Goal: Transaction & Acquisition: Purchase product/service

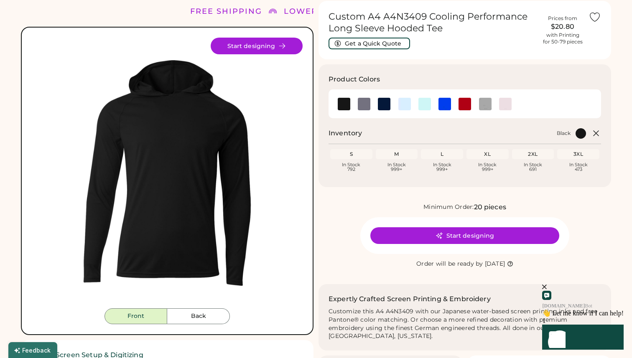
scroll to position [31, 0]
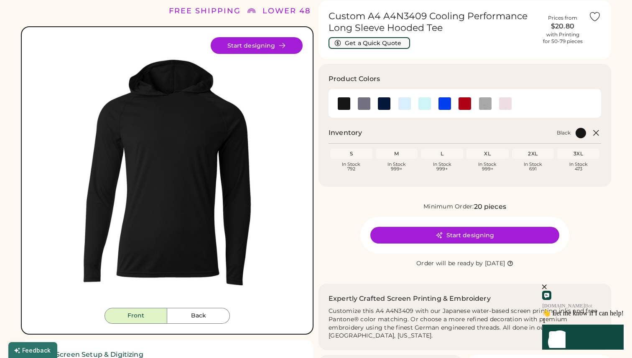
click at [386, 48] on button "Get a Quick Quote" at bounding box center [370, 43] width 82 height 12
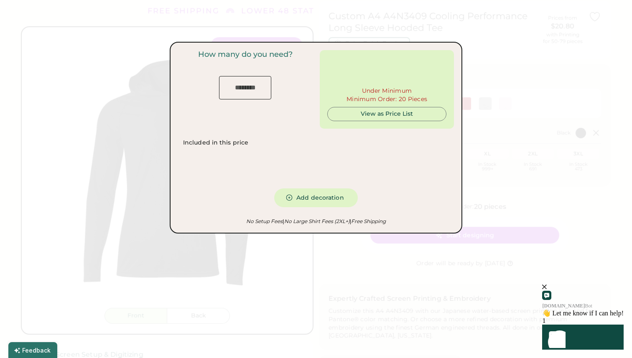
click at [260, 96] on input "input" at bounding box center [245, 87] width 52 height 23
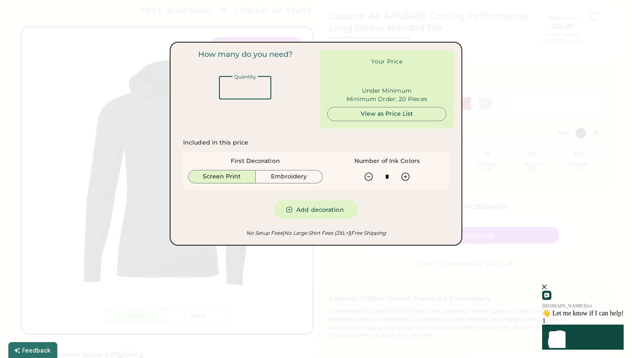
type input "******"
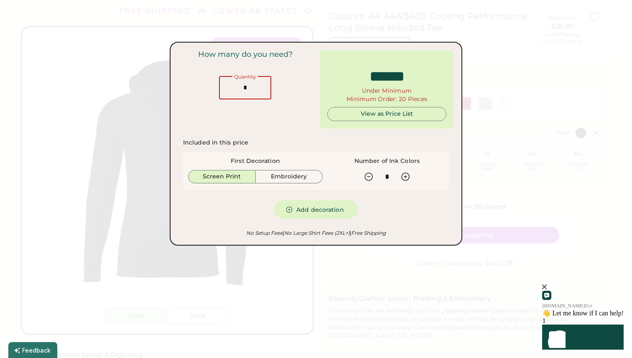
type input "**"
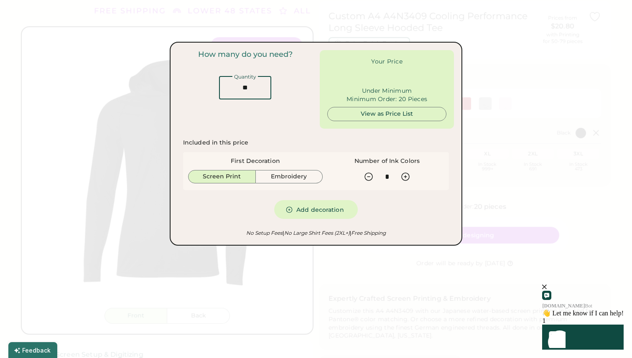
type input "******"
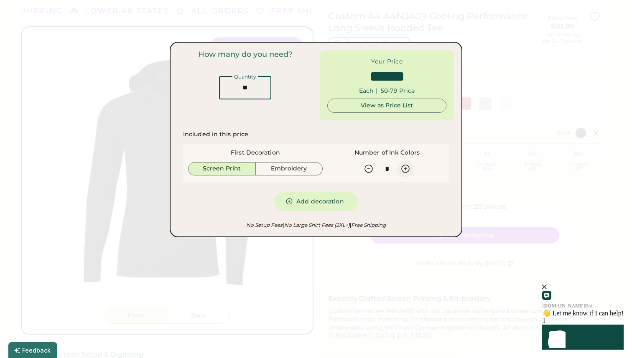
type input "**"
click at [403, 171] on icon at bounding box center [406, 169] width 10 height 10
type input "*"
click at [372, 166] on icon at bounding box center [369, 169] width 10 height 10
type input "******"
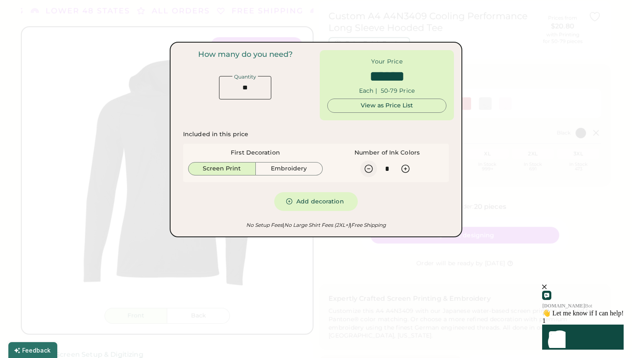
type input "*"
click at [332, 199] on button "Add decoration" at bounding box center [316, 201] width 84 height 19
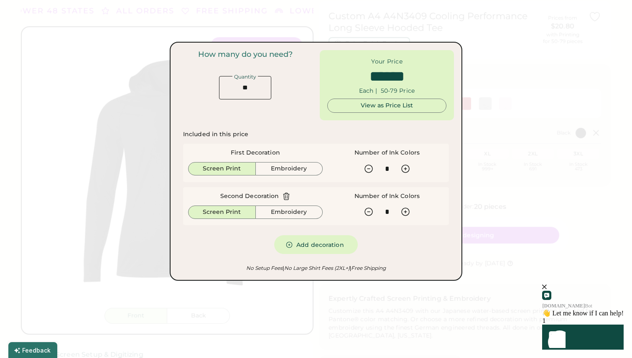
type input "******"
click at [387, 110] on div "View as Price List" at bounding box center [386, 106] width 105 height 8
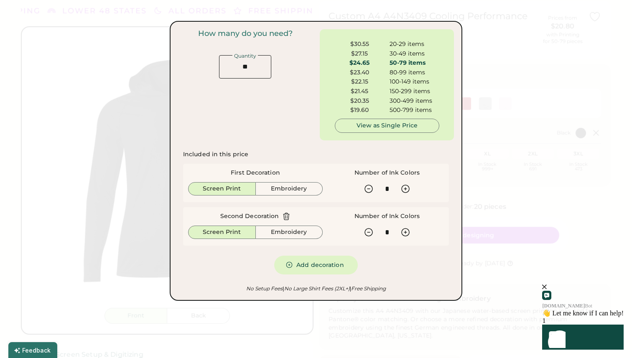
click at [380, 277] on div "Included in this price First Decoration Screen Print Embroidery Number of Ink C…" at bounding box center [316, 212] width 276 height 134
click at [383, 289] on em "| Free Shipping" at bounding box center [368, 289] width 36 height 6
click at [547, 289] on icon "close" at bounding box center [544, 287] width 5 height 5
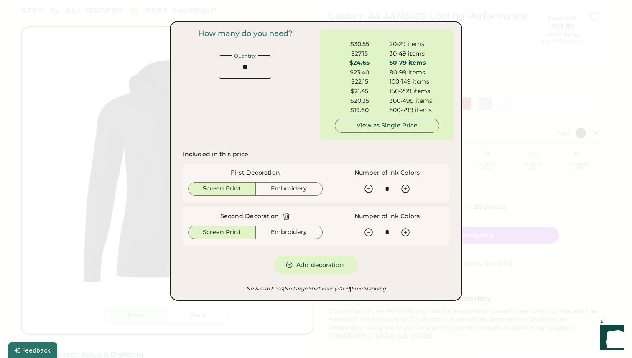
click at [531, 214] on div at bounding box center [316, 179] width 632 height 358
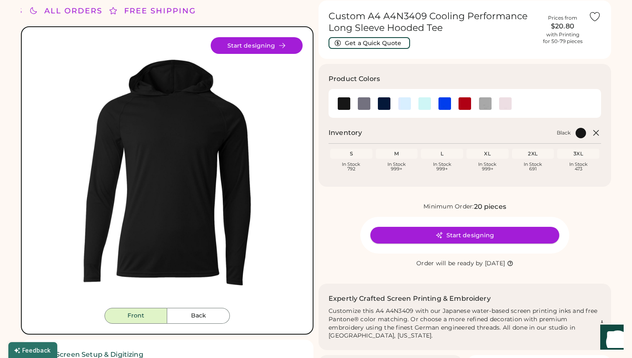
click at [496, 232] on button "Start designing" at bounding box center [464, 235] width 189 height 17
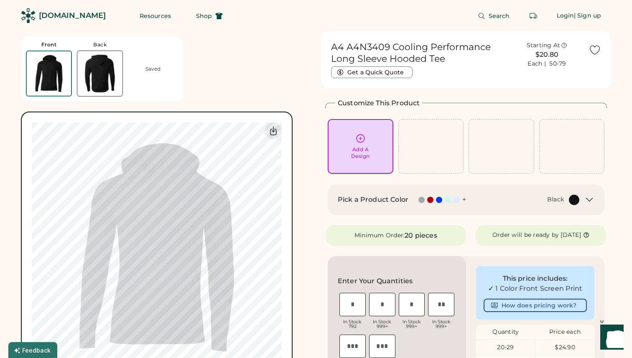
click at [383, 149] on div "Add A Design" at bounding box center [361, 146] width 54 height 26
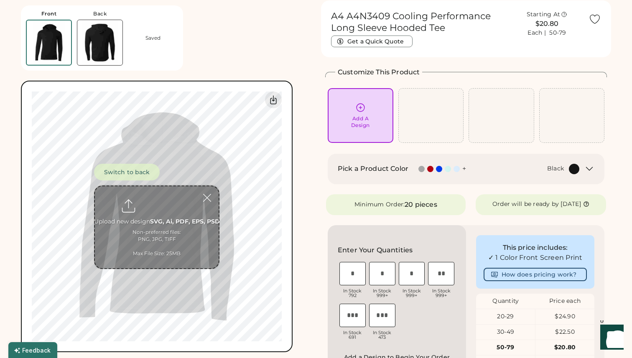
scroll to position [31, 0]
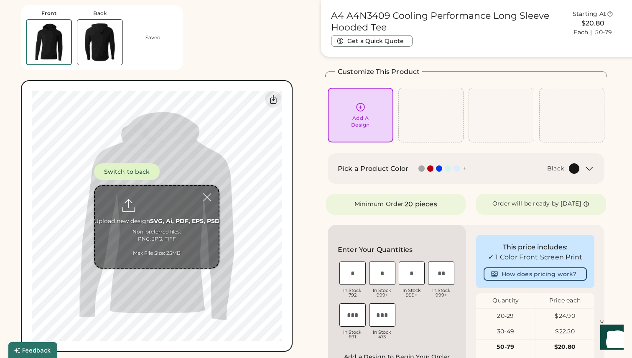
click at [155, 217] on input "file" at bounding box center [157, 227] width 124 height 82
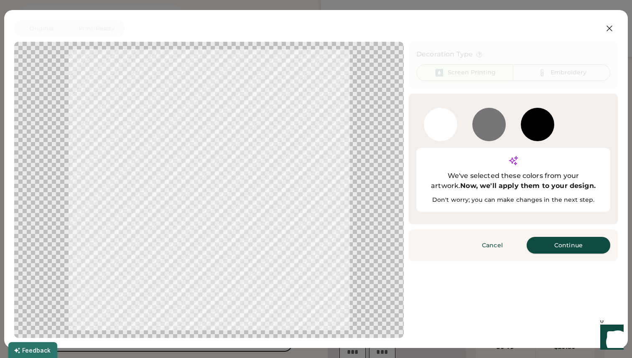
click at [556, 237] on button "Continue" at bounding box center [569, 245] width 84 height 17
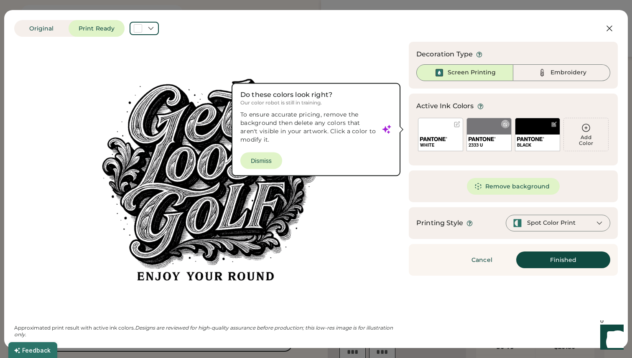
click at [508, 125] on div at bounding box center [506, 124] width 6 height 6
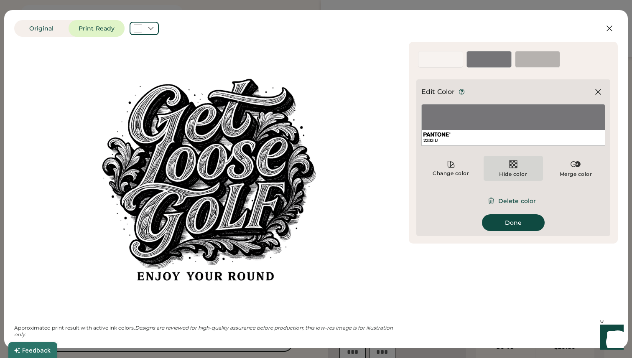
click at [514, 161] on img at bounding box center [513, 164] width 10 height 10
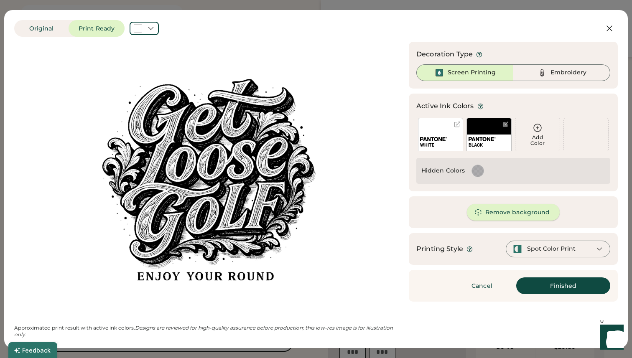
click at [533, 212] on button "Remove background" at bounding box center [513, 212] width 93 height 17
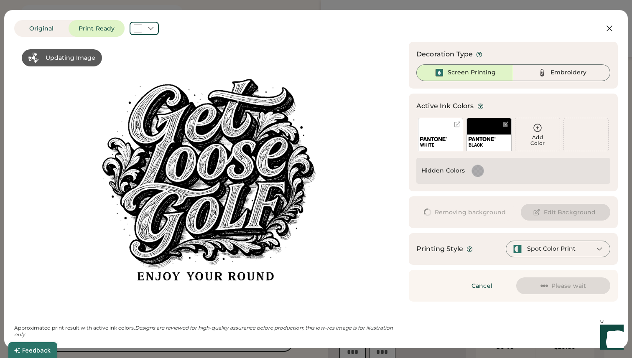
scroll to position [0, 0]
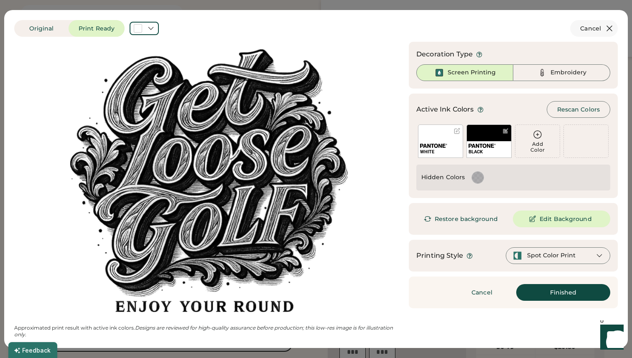
click at [613, 27] on icon at bounding box center [610, 28] width 10 height 10
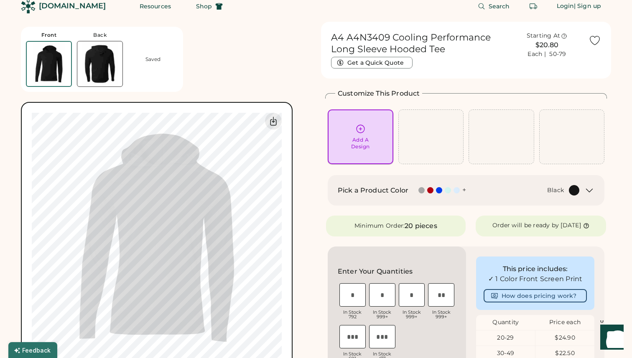
click at [386, 143] on div "Add A Design" at bounding box center [361, 137] width 54 height 26
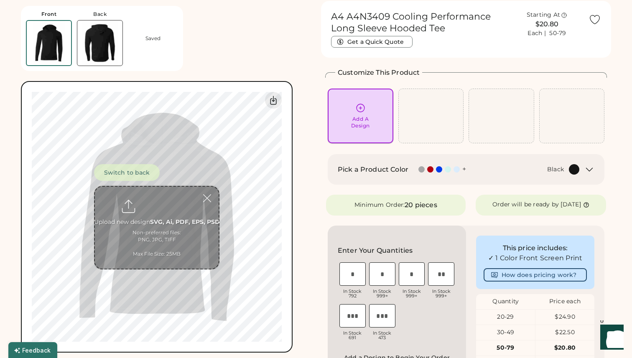
scroll to position [31, 0]
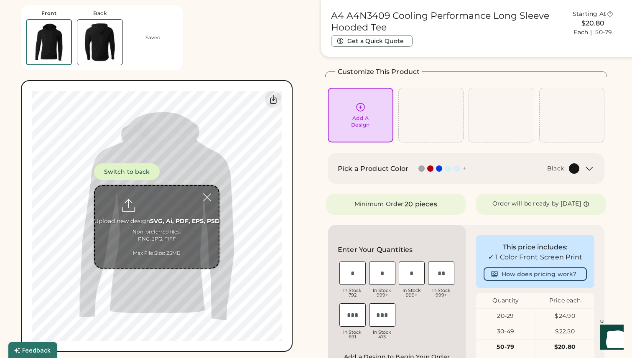
click at [172, 213] on input "file" at bounding box center [157, 227] width 124 height 82
type input "**********"
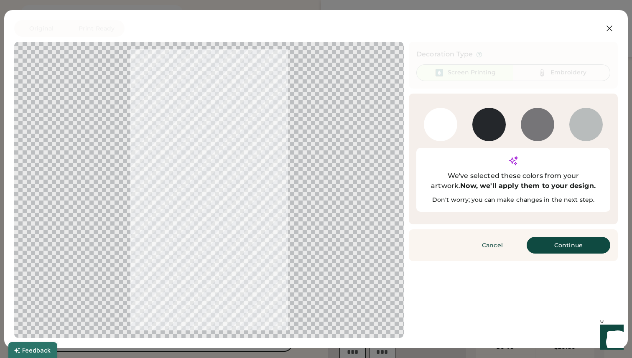
click at [557, 237] on button "Continue" at bounding box center [569, 245] width 84 height 17
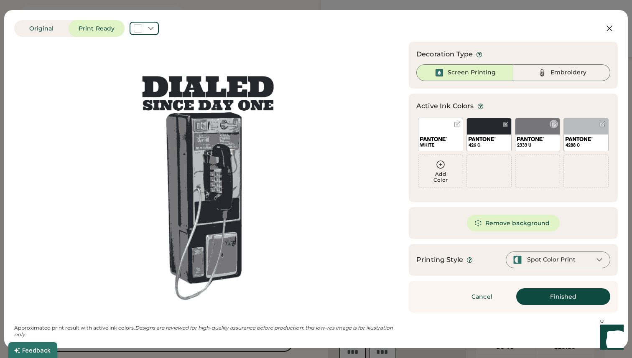
click at [554, 126] on div at bounding box center [554, 124] width 6 height 6
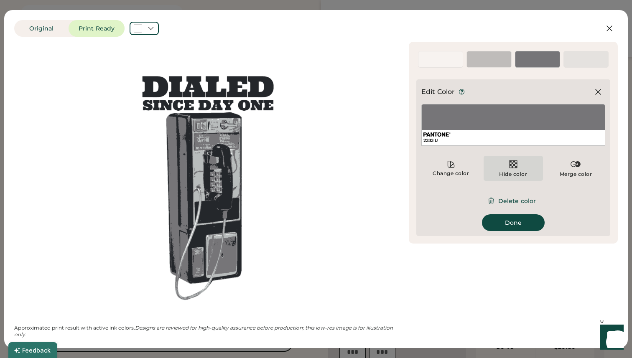
click at [513, 162] on img at bounding box center [513, 164] width 10 height 10
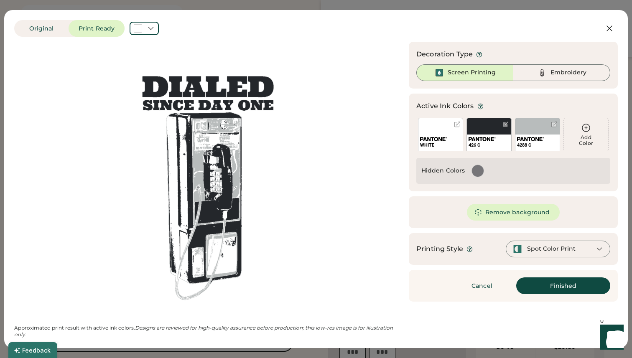
click at [476, 168] on div at bounding box center [478, 171] width 12 height 12
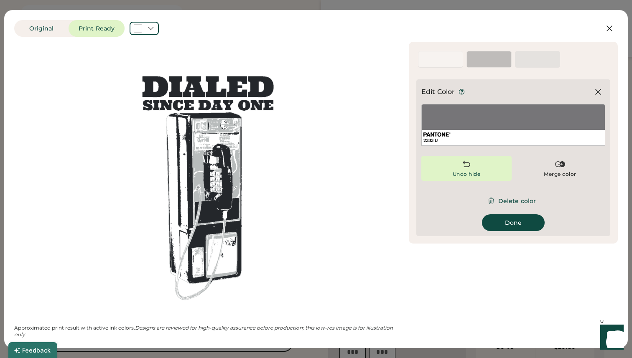
click at [476, 168] on div "Undo hide" at bounding box center [466, 168] width 90 height 25
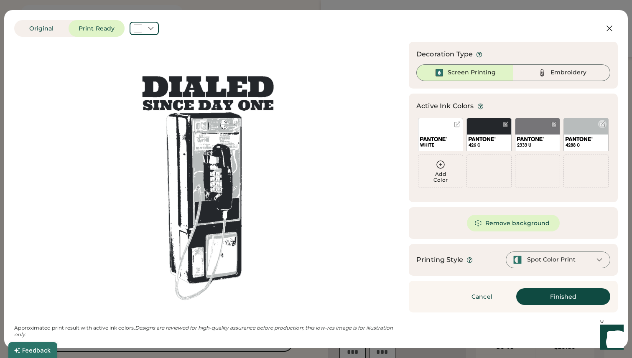
click at [606, 124] on div at bounding box center [602, 124] width 8 height 8
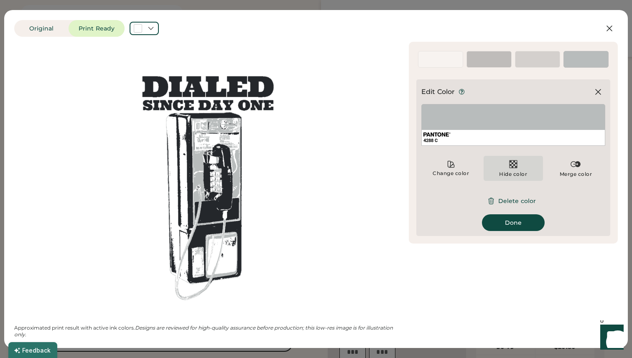
click at [515, 161] on img at bounding box center [513, 164] width 10 height 10
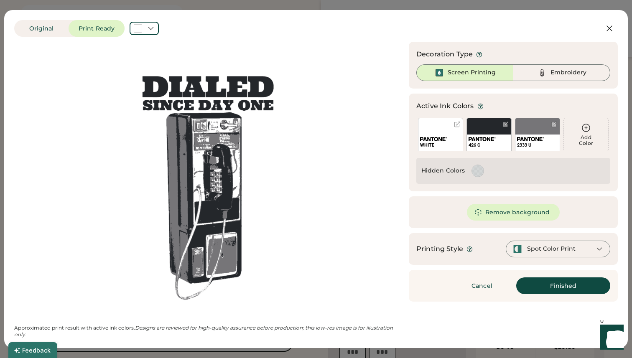
click at [552, 250] on div "Spot Color Print" at bounding box center [551, 249] width 48 height 8
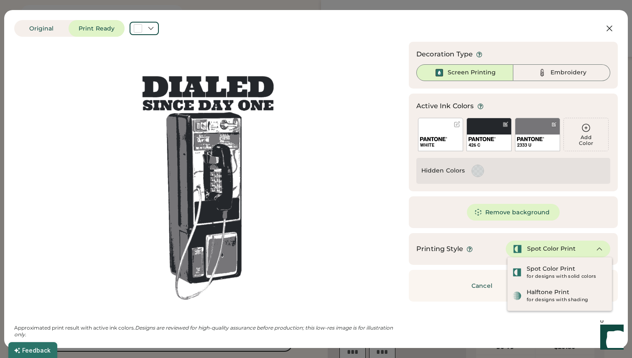
click at [431, 326] on div "Updating Image Approximated print result with active ink colors. Designs are re…" at bounding box center [316, 190] width 604 height 296
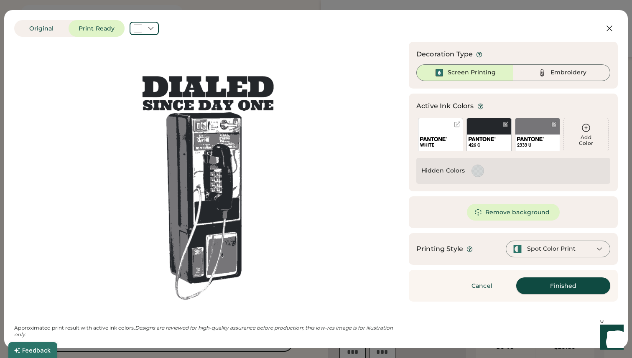
click at [547, 286] on button "Finished" at bounding box center [563, 286] width 94 height 17
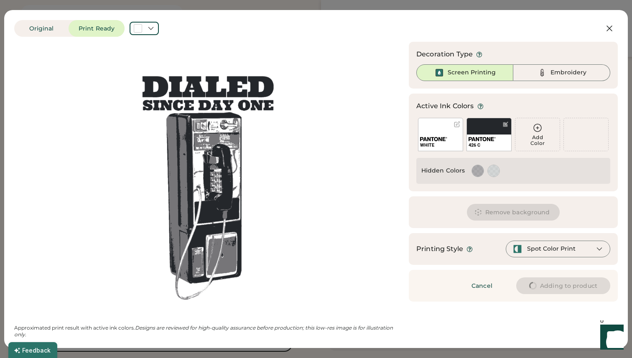
type input "****"
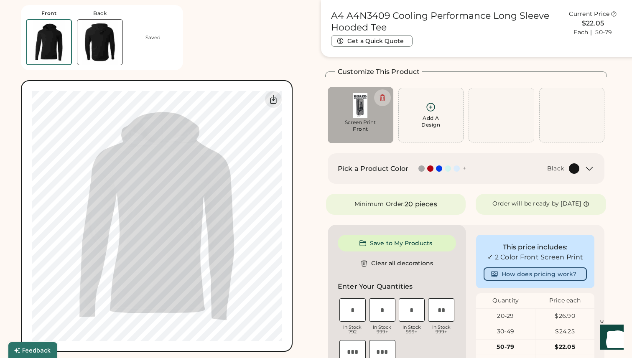
type input "****"
type input "*****"
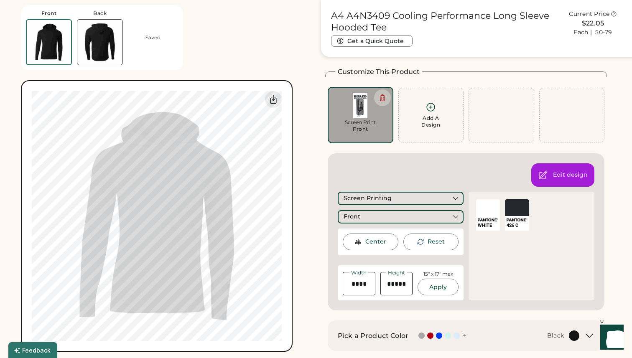
click at [349, 123] on div "Screen Print" at bounding box center [361, 122] width 54 height 7
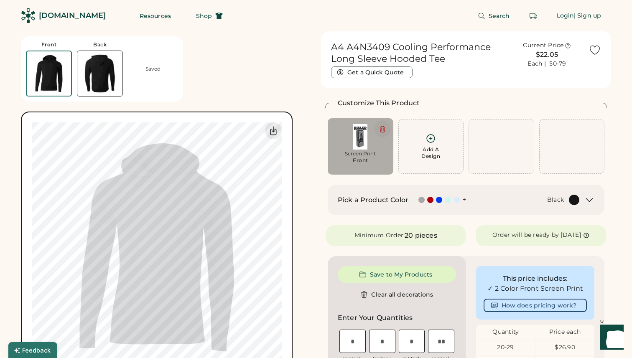
click at [381, 128] on icon at bounding box center [383, 129] width 8 height 8
type input "****"
type input "*****"
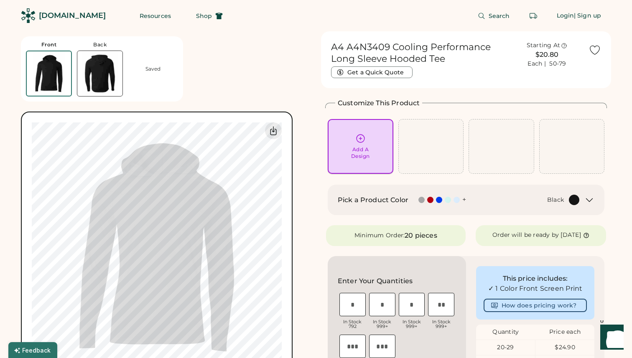
click at [368, 145] on div "Add A Design" at bounding box center [361, 146] width 54 height 26
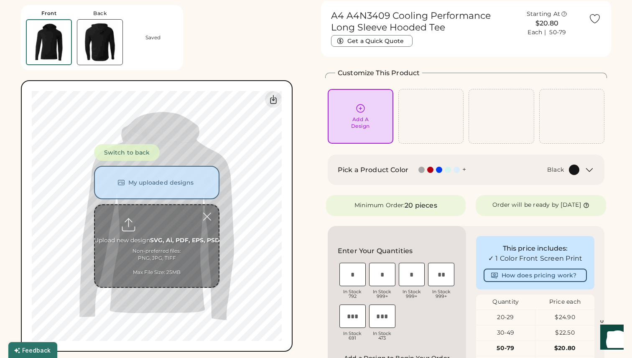
scroll to position [31, 0]
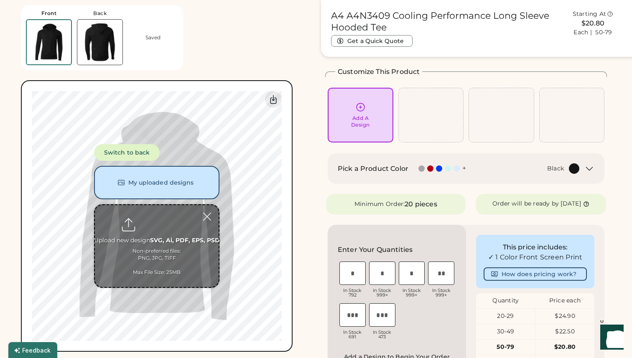
click at [156, 239] on input "file" at bounding box center [157, 246] width 124 height 82
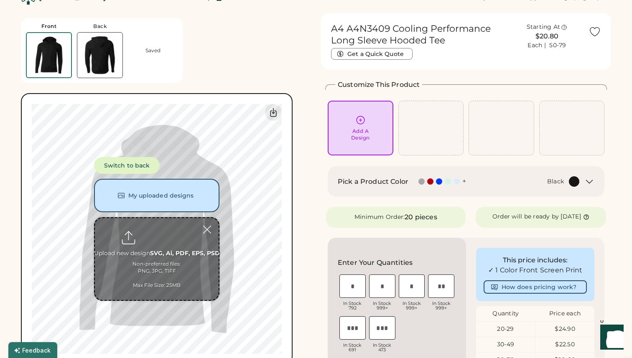
scroll to position [18, 0]
click at [466, 185] on div "Pick a Product Color + Black" at bounding box center [459, 182] width 242 height 10
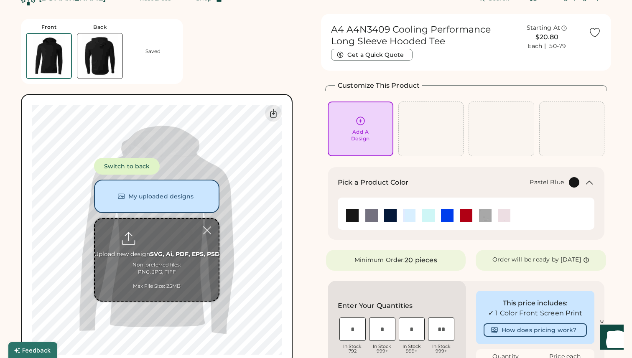
click at [408, 216] on img at bounding box center [409, 215] width 13 height 13
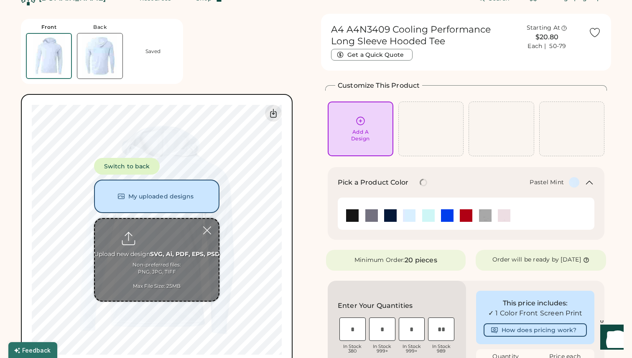
click at [427, 216] on img at bounding box center [428, 215] width 13 height 13
click at [445, 217] on img at bounding box center [447, 215] width 13 height 13
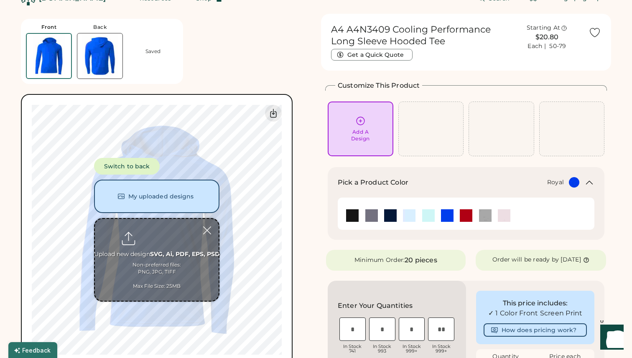
click at [426, 215] on img at bounding box center [428, 215] width 13 height 13
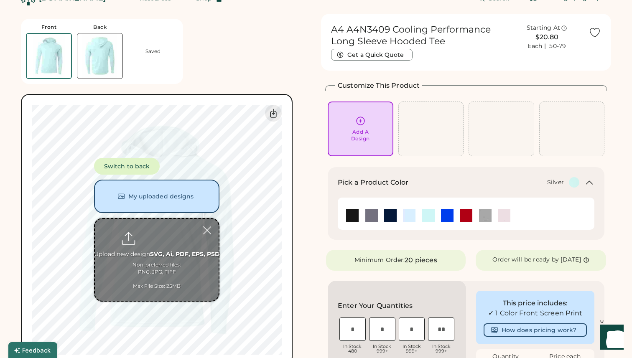
click at [487, 218] on img at bounding box center [485, 215] width 13 height 13
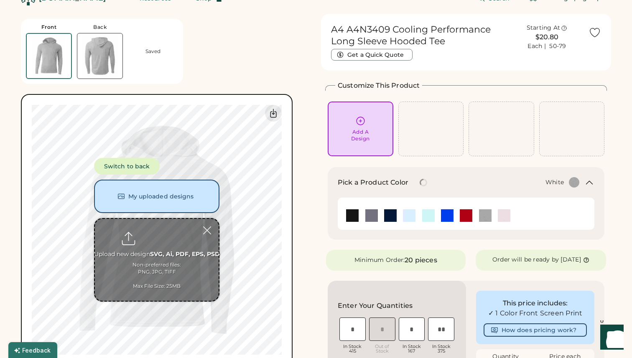
click at [500, 216] on img at bounding box center [504, 215] width 13 height 13
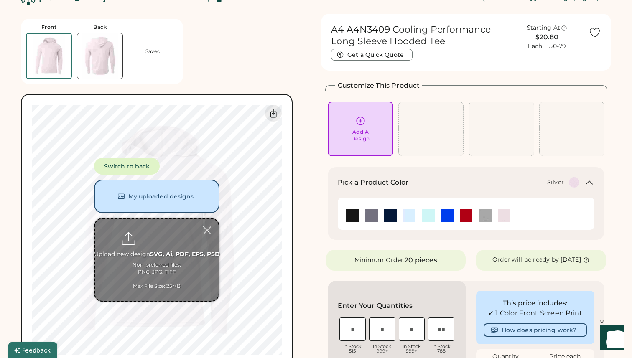
click at [486, 217] on img at bounding box center [485, 215] width 13 height 13
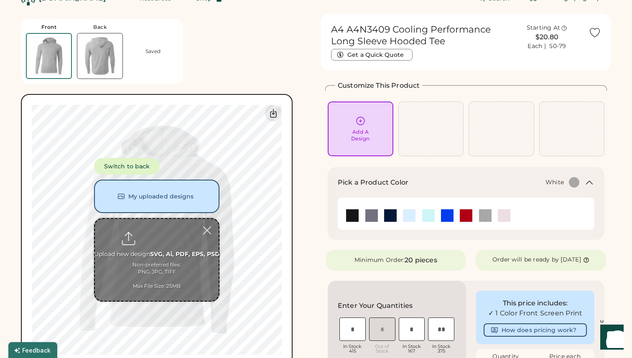
click at [503, 216] on img at bounding box center [504, 215] width 13 height 13
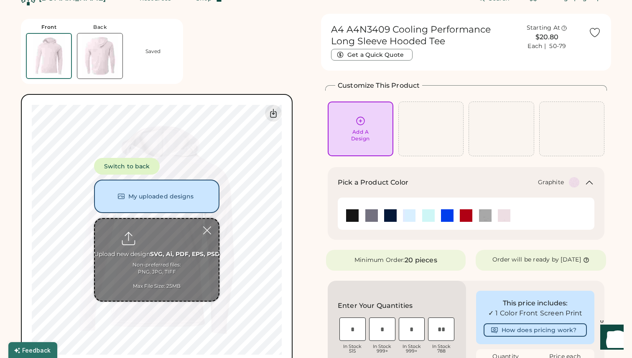
click at [365, 212] on img at bounding box center [371, 215] width 13 height 13
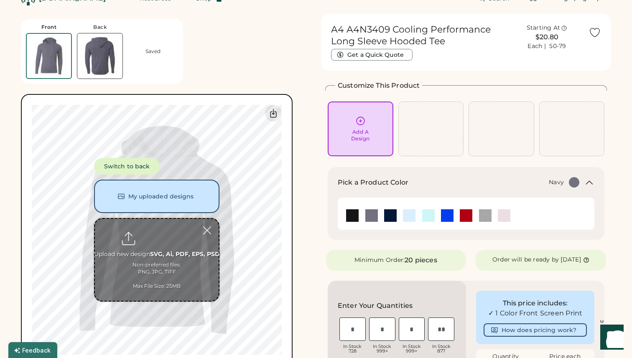
click at [391, 215] on img at bounding box center [390, 215] width 13 height 13
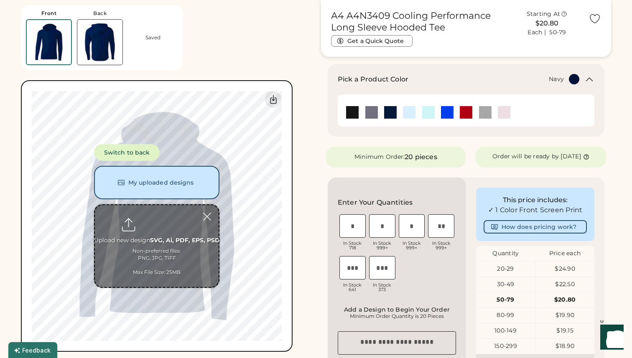
scroll to position [117, 0]
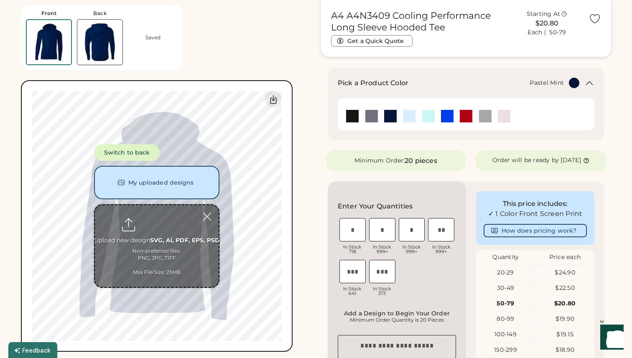
click at [429, 120] on img at bounding box center [428, 116] width 13 height 13
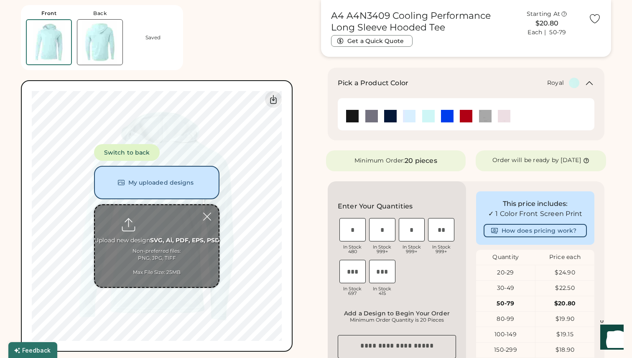
click at [445, 118] on img at bounding box center [447, 116] width 13 height 13
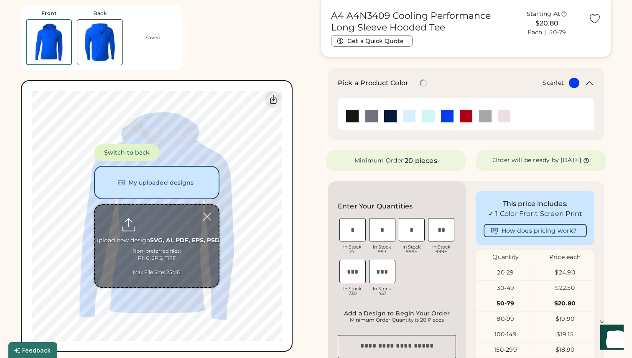
click at [462, 114] on img at bounding box center [466, 116] width 13 height 13
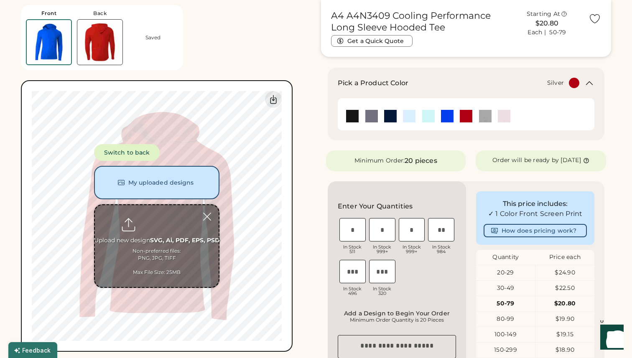
click at [483, 118] on img at bounding box center [485, 116] width 13 height 13
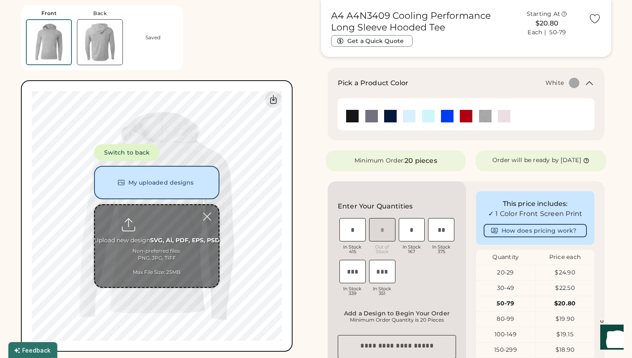
click at [501, 117] on img at bounding box center [504, 116] width 13 height 13
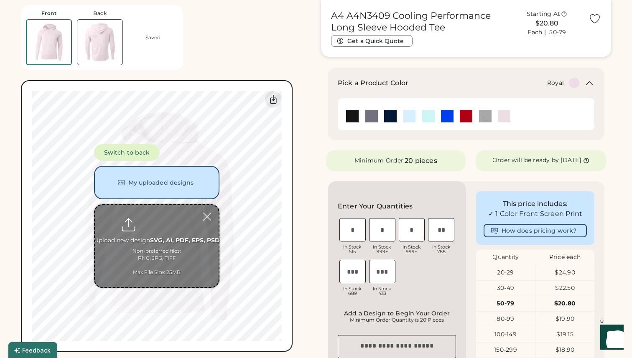
click at [451, 115] on img at bounding box center [447, 116] width 13 height 13
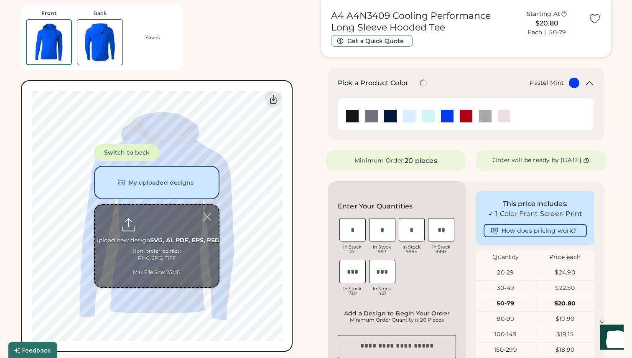
click at [431, 115] on img at bounding box center [428, 116] width 13 height 13
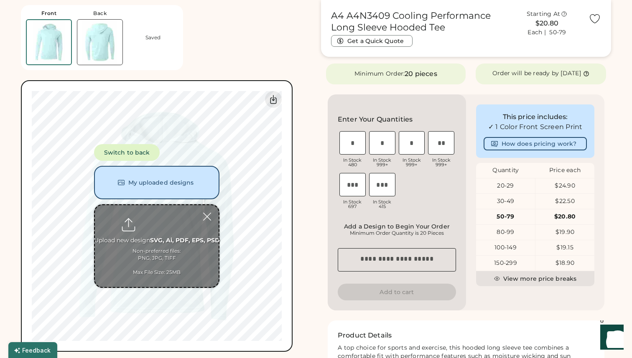
scroll to position [198, 0]
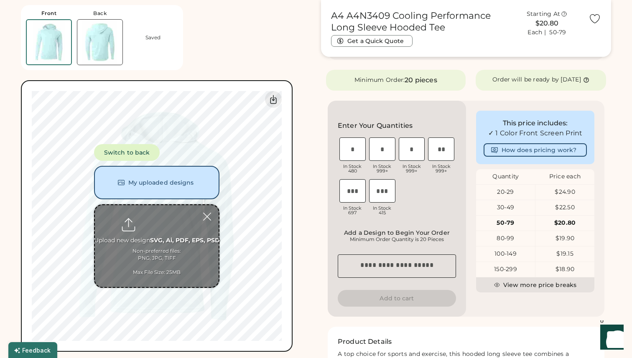
click at [407, 161] on input "input" at bounding box center [412, 149] width 26 height 23
type input "*"
click at [439, 158] on input "input" at bounding box center [441, 149] width 26 height 23
type input "*"
click at [361, 197] on input "input" at bounding box center [352, 190] width 26 height 23
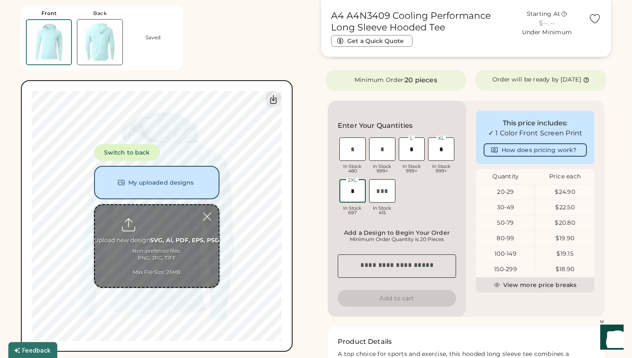
type input "*"
click at [383, 302] on button "Add to cart" at bounding box center [397, 298] width 118 height 17
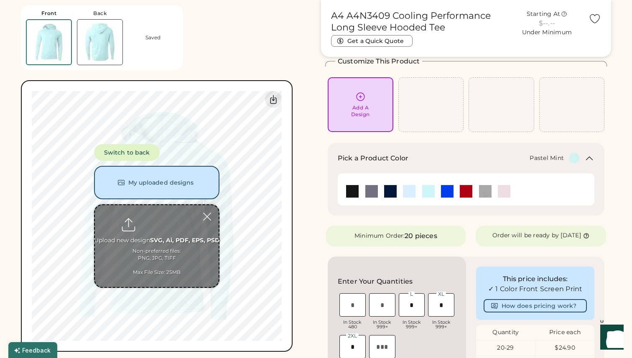
click at [352, 99] on div "Add A Design" at bounding box center [361, 105] width 54 height 26
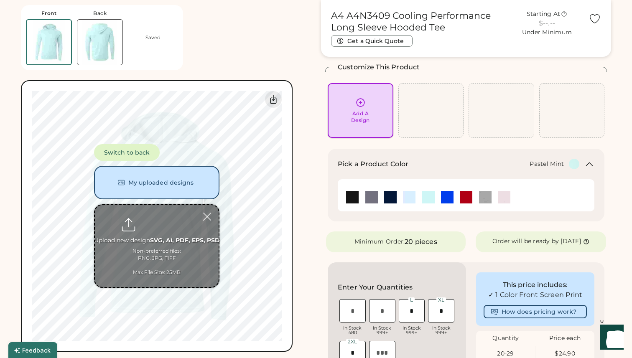
scroll to position [36, 0]
click at [174, 215] on input "file" at bounding box center [157, 246] width 124 height 82
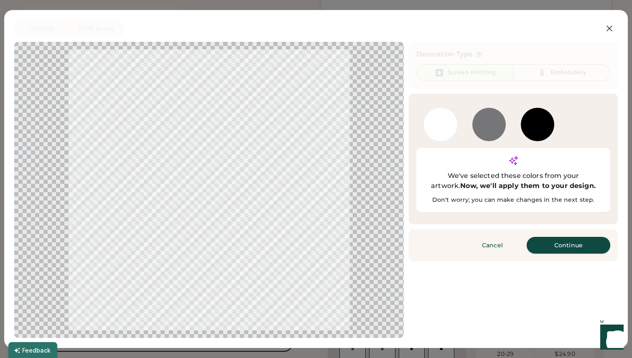
click at [549, 237] on button "Continue" at bounding box center [569, 245] width 84 height 17
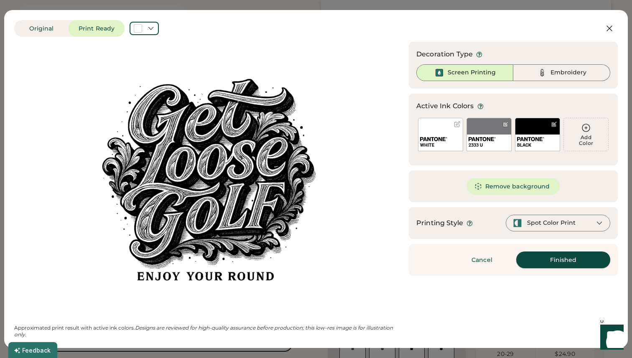
click at [556, 261] on button "Finished" at bounding box center [563, 260] width 94 height 17
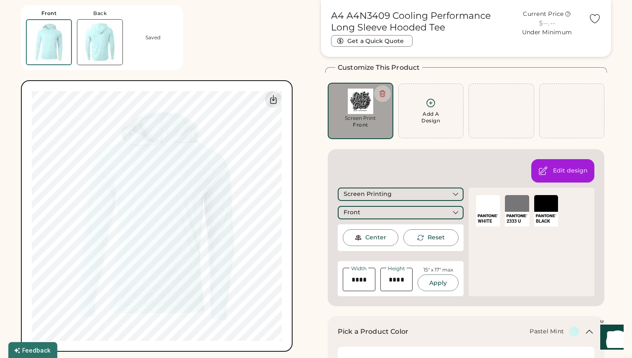
click at [370, 100] on img at bounding box center [361, 102] width 54 height 26
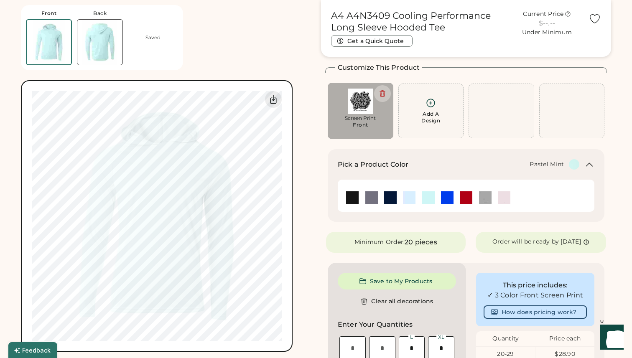
click at [359, 118] on div "Screen Print" at bounding box center [361, 118] width 54 height 7
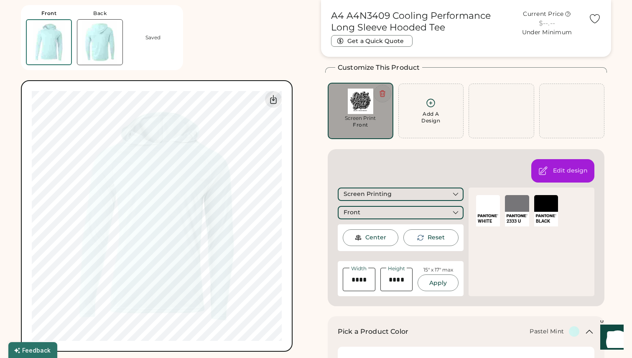
click at [383, 92] on icon at bounding box center [383, 94] width 8 height 8
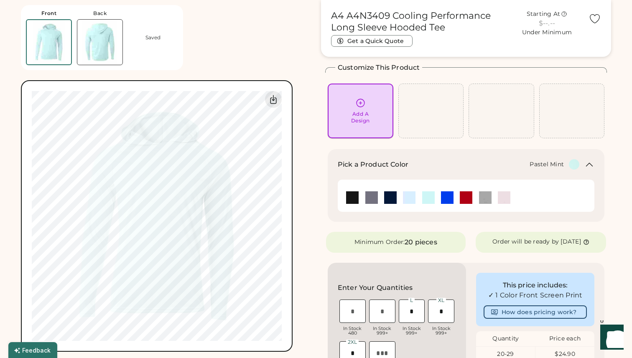
click at [362, 104] on icon at bounding box center [360, 103] width 10 height 10
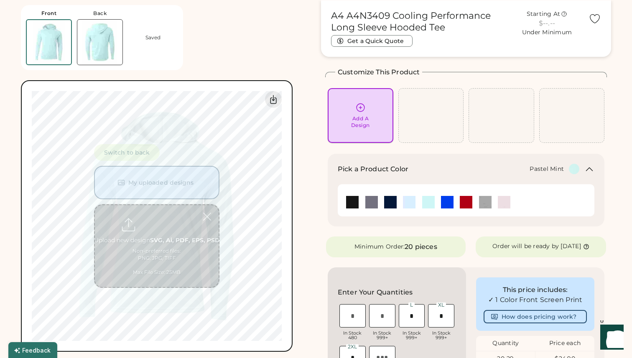
scroll to position [29, 0]
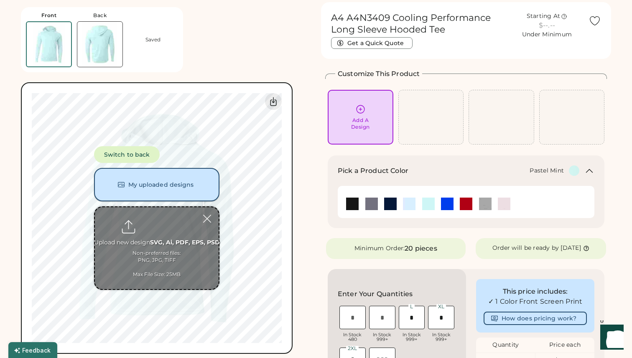
click at [173, 181] on button "My uploaded designs" at bounding box center [156, 184] width 125 height 33
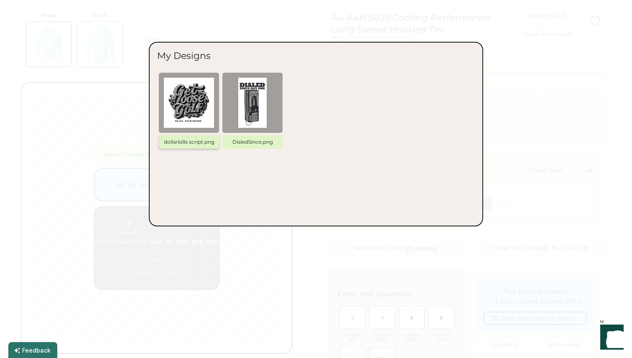
click at [191, 112] on img at bounding box center [189, 103] width 50 height 50
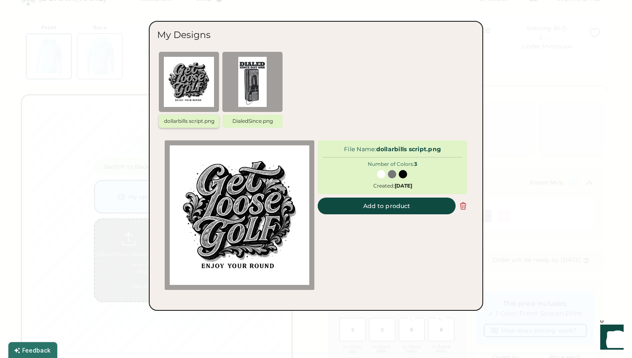
scroll to position [11, 0]
click at [346, 211] on button "Add to product" at bounding box center [387, 206] width 138 height 17
click at [355, 209] on button "Add to product" at bounding box center [387, 206] width 138 height 17
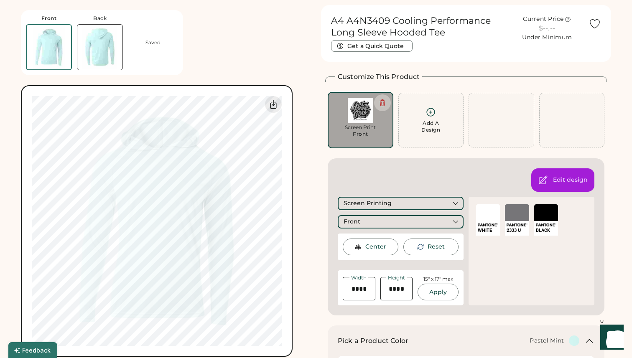
scroll to position [0, 0]
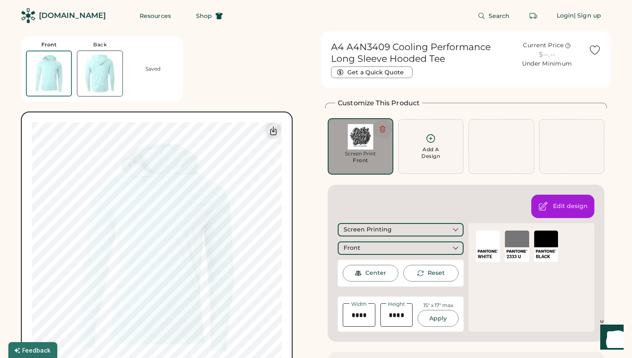
click at [384, 127] on icon at bounding box center [383, 129] width 8 height 8
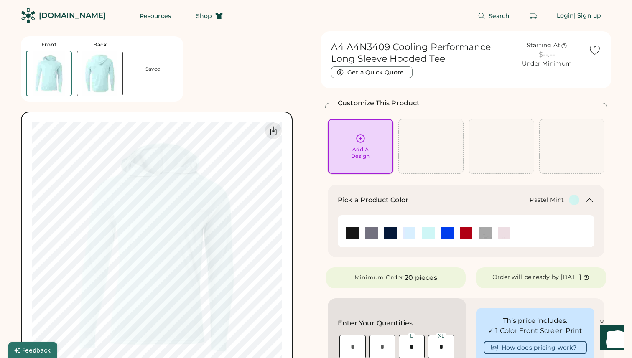
click at [361, 140] on icon at bounding box center [360, 138] width 10 height 10
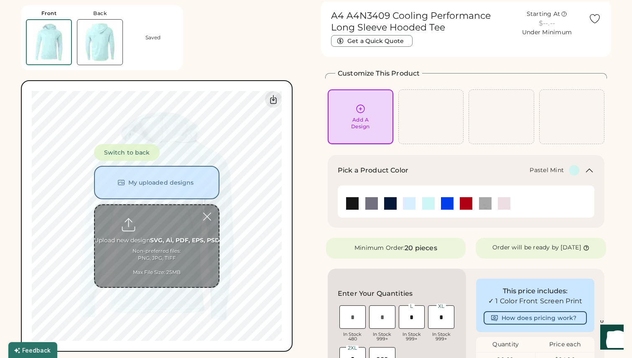
scroll to position [31, 0]
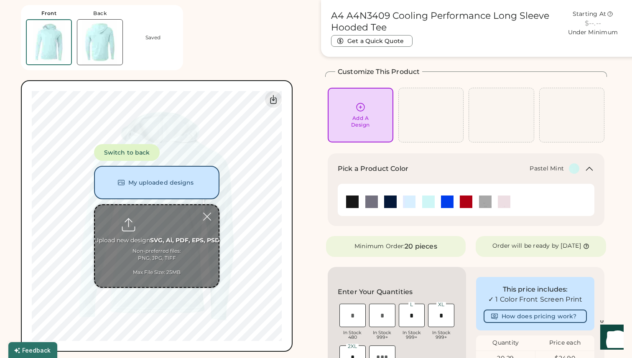
click at [156, 217] on input "file" at bounding box center [157, 246] width 124 height 82
type input "**********"
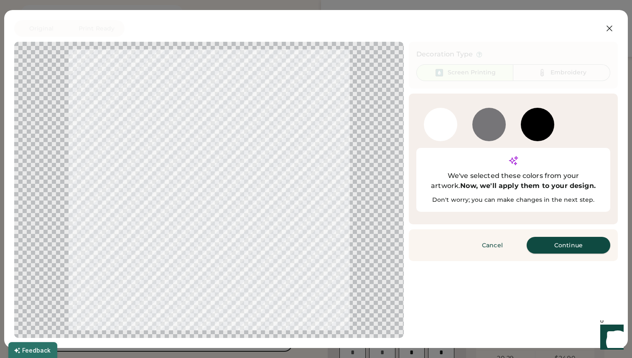
click at [543, 237] on button "Continue" at bounding box center [569, 245] width 84 height 17
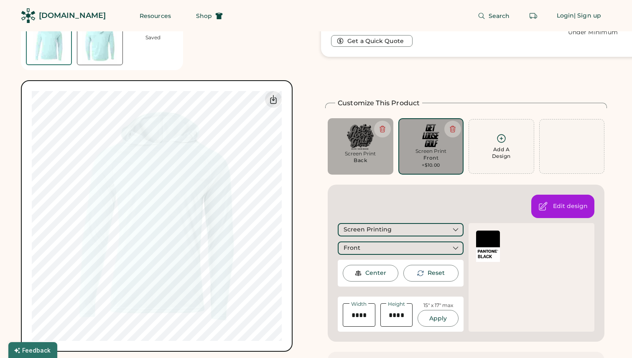
scroll to position [31, 0]
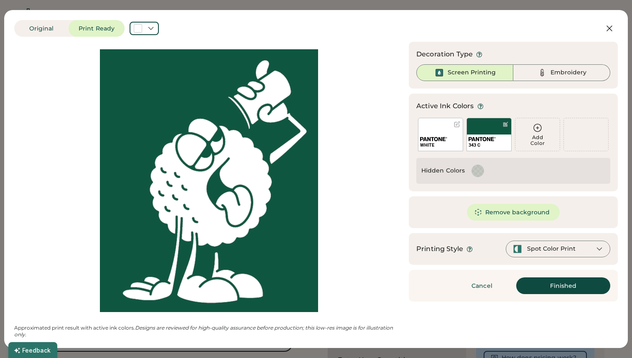
scroll to position [31, 0]
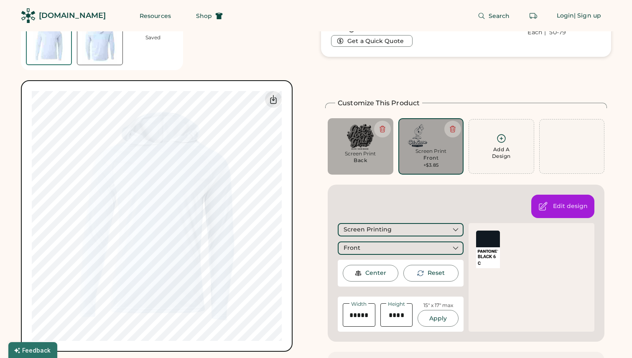
scroll to position [263, 0]
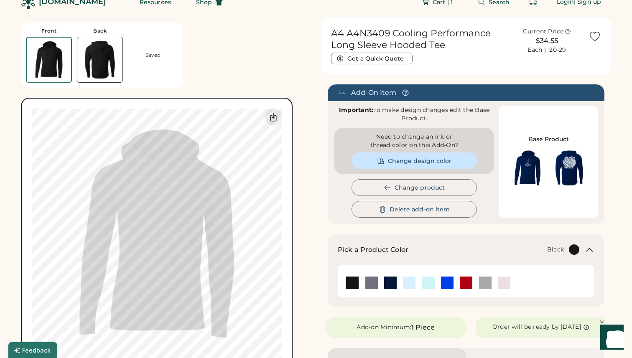
scroll to position [13, 0]
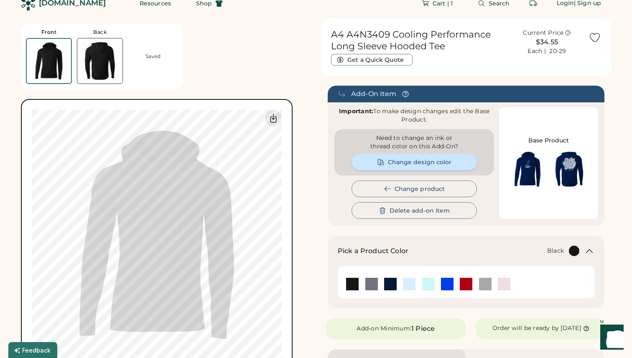
click at [388, 165] on button "Change design color" at bounding box center [414, 162] width 125 height 17
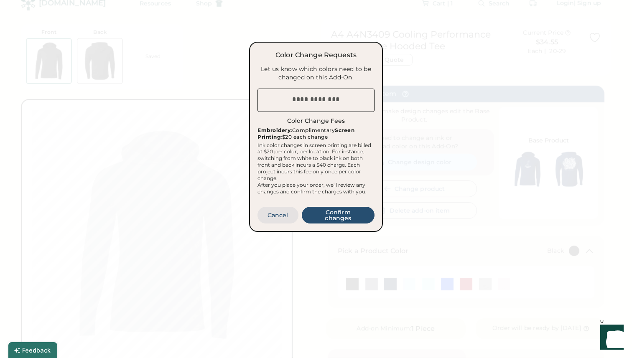
click at [277, 223] on button "Cancel" at bounding box center [278, 215] width 41 height 17
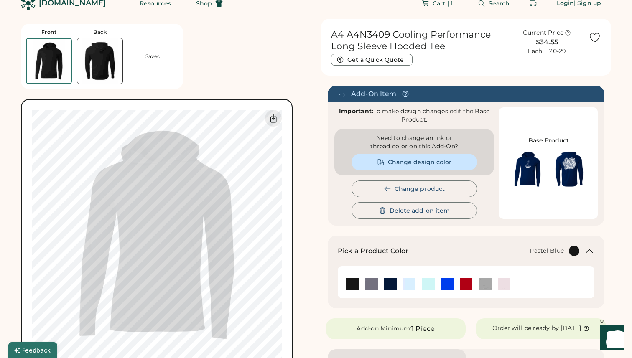
click at [411, 288] on img at bounding box center [409, 284] width 13 height 13
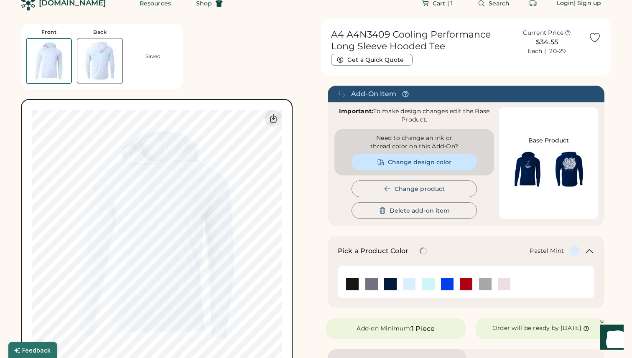
click at [433, 285] on img at bounding box center [428, 284] width 13 height 13
click at [448, 284] on img at bounding box center [447, 284] width 13 height 13
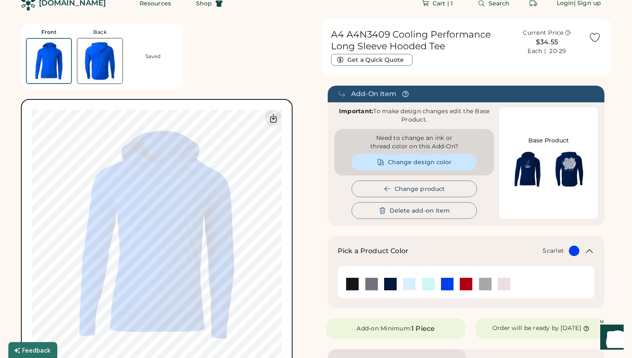
click at [466, 284] on img at bounding box center [466, 284] width 13 height 13
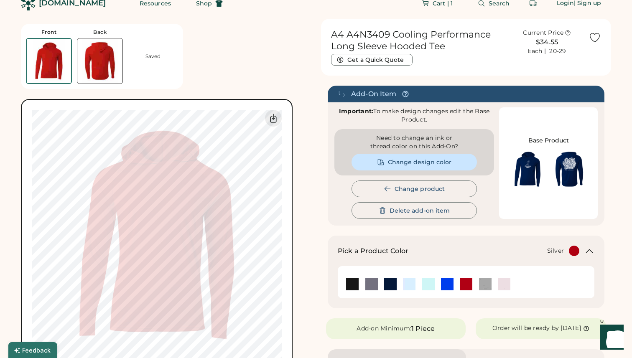
click at [487, 284] on img at bounding box center [485, 284] width 13 height 13
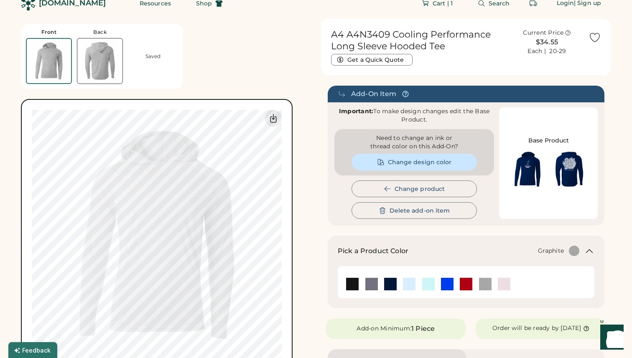
click at [370, 283] on img at bounding box center [371, 284] width 13 height 13
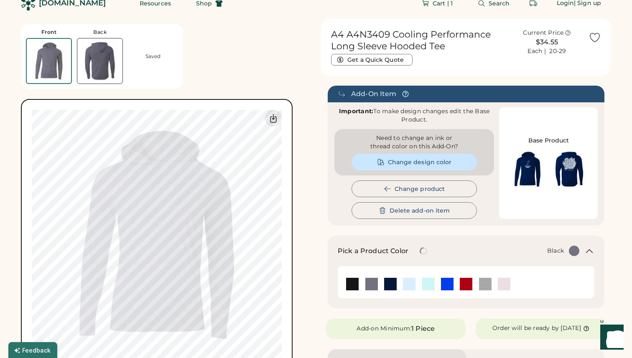
click at [357, 283] on img at bounding box center [352, 284] width 13 height 13
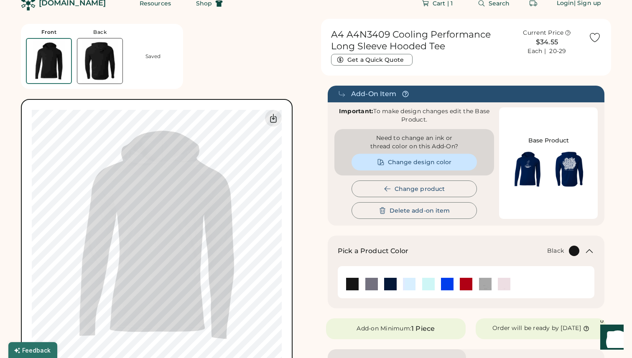
scroll to position [0, 0]
